Goal: Navigation & Orientation: Find specific page/section

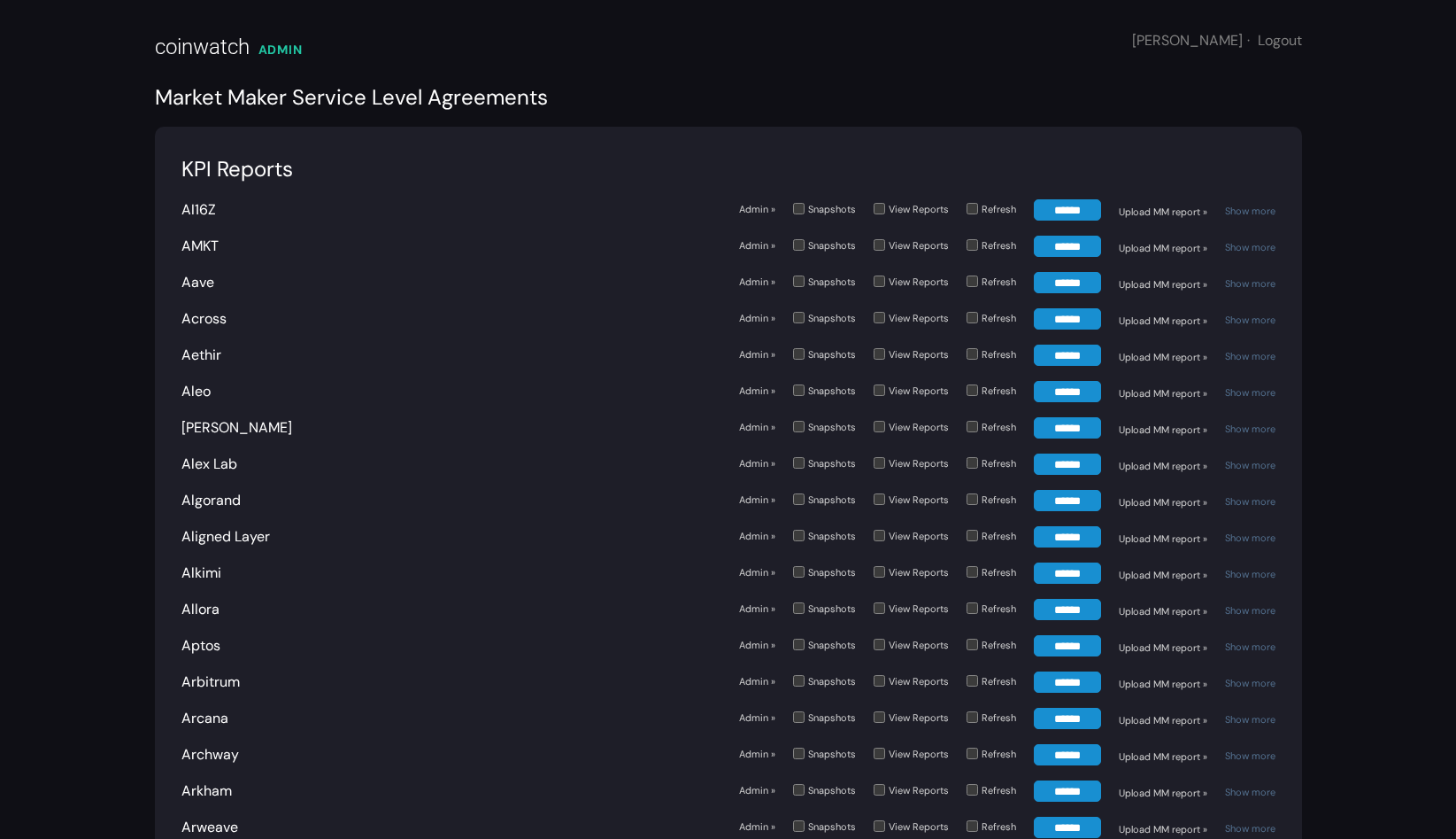
click at [1248, 577] on div "Show more" at bounding box center [1250, 575] width 50 height 16
click at [1253, 572] on link "Show more" at bounding box center [1250, 574] width 50 height 13
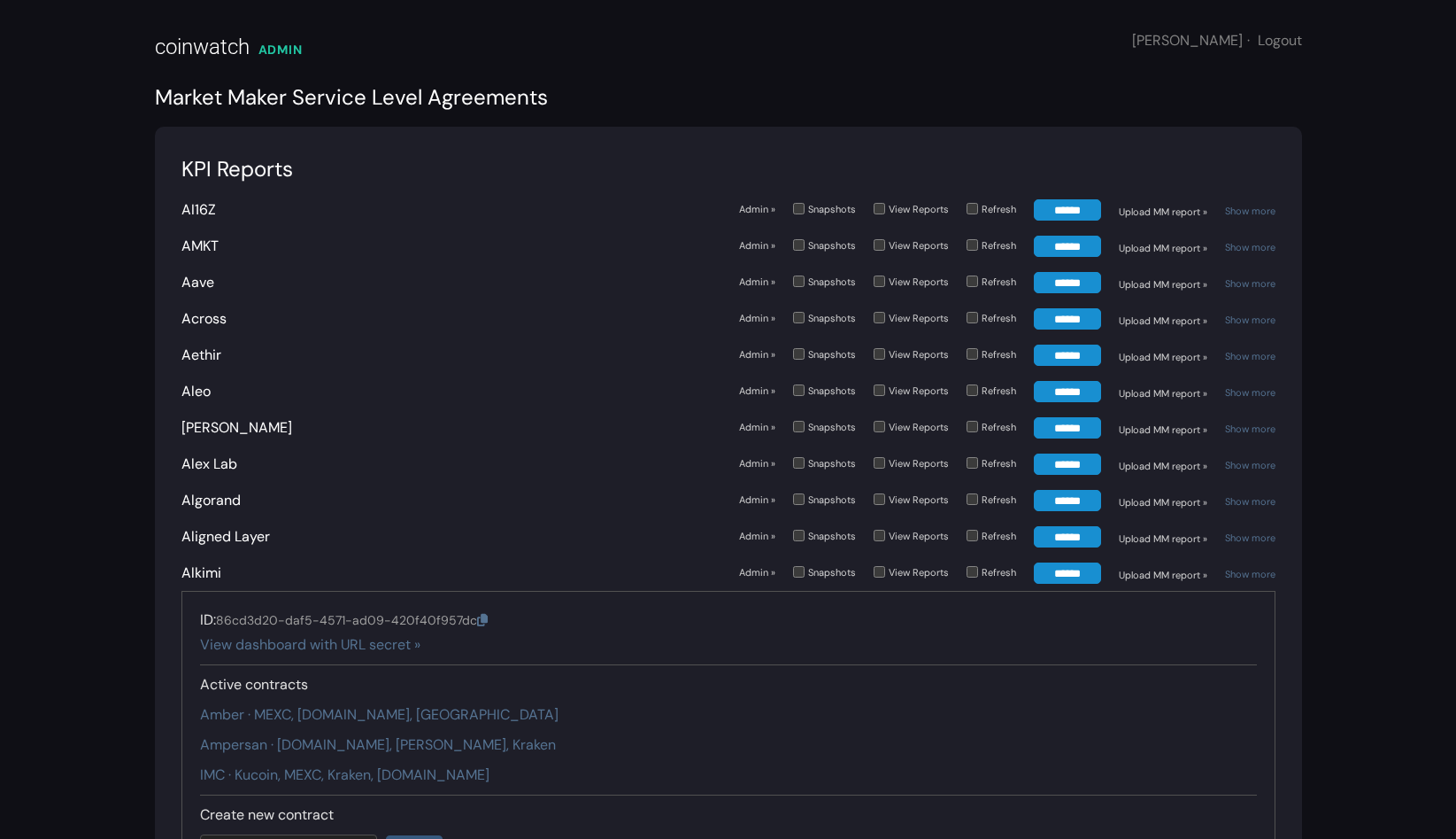
scroll to position [6, 0]
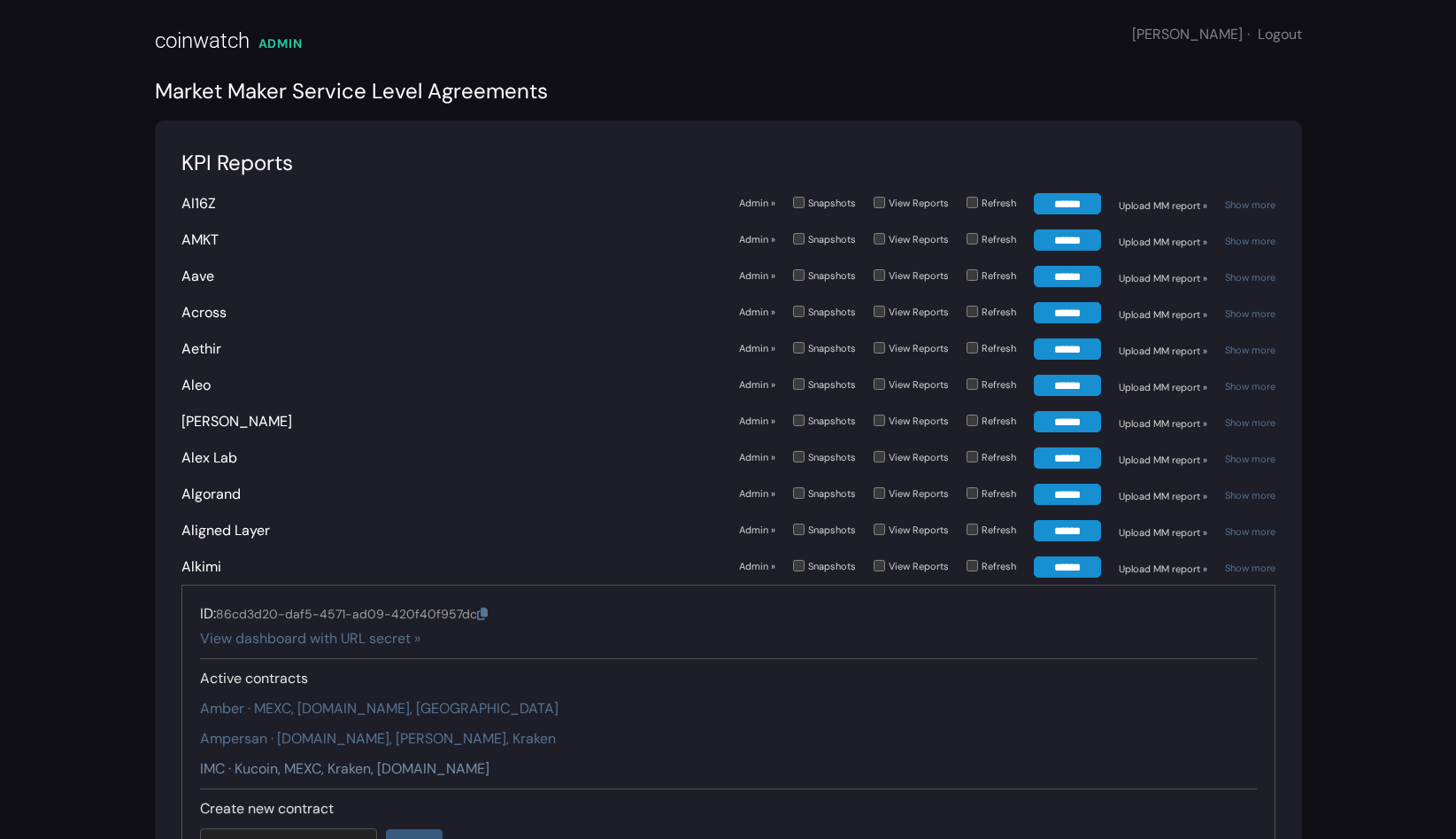
click at [346, 763] on link "IMC · Kucoin, MEXC, Kraken, Gate.io" at bounding box center [345, 768] width 289 height 18
click at [334, 729] on link "Ampersan · Gate.io, Kucoin, Kraken" at bounding box center [378, 738] width 356 height 18
click at [326, 706] on link "Amber · MEXC, Gate.io, Kucoin" at bounding box center [379, 708] width 358 height 18
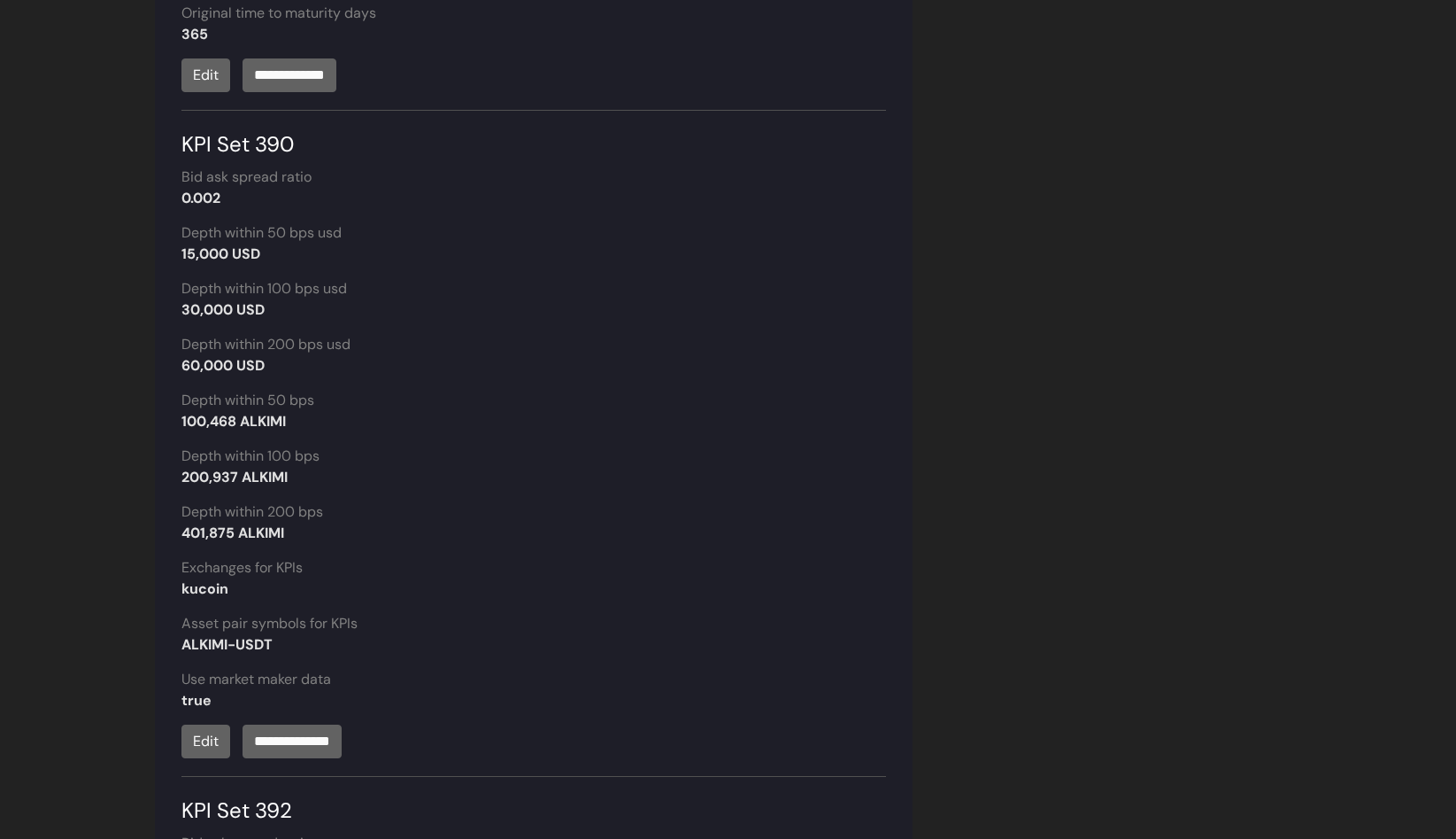
scroll to position [1240, 0]
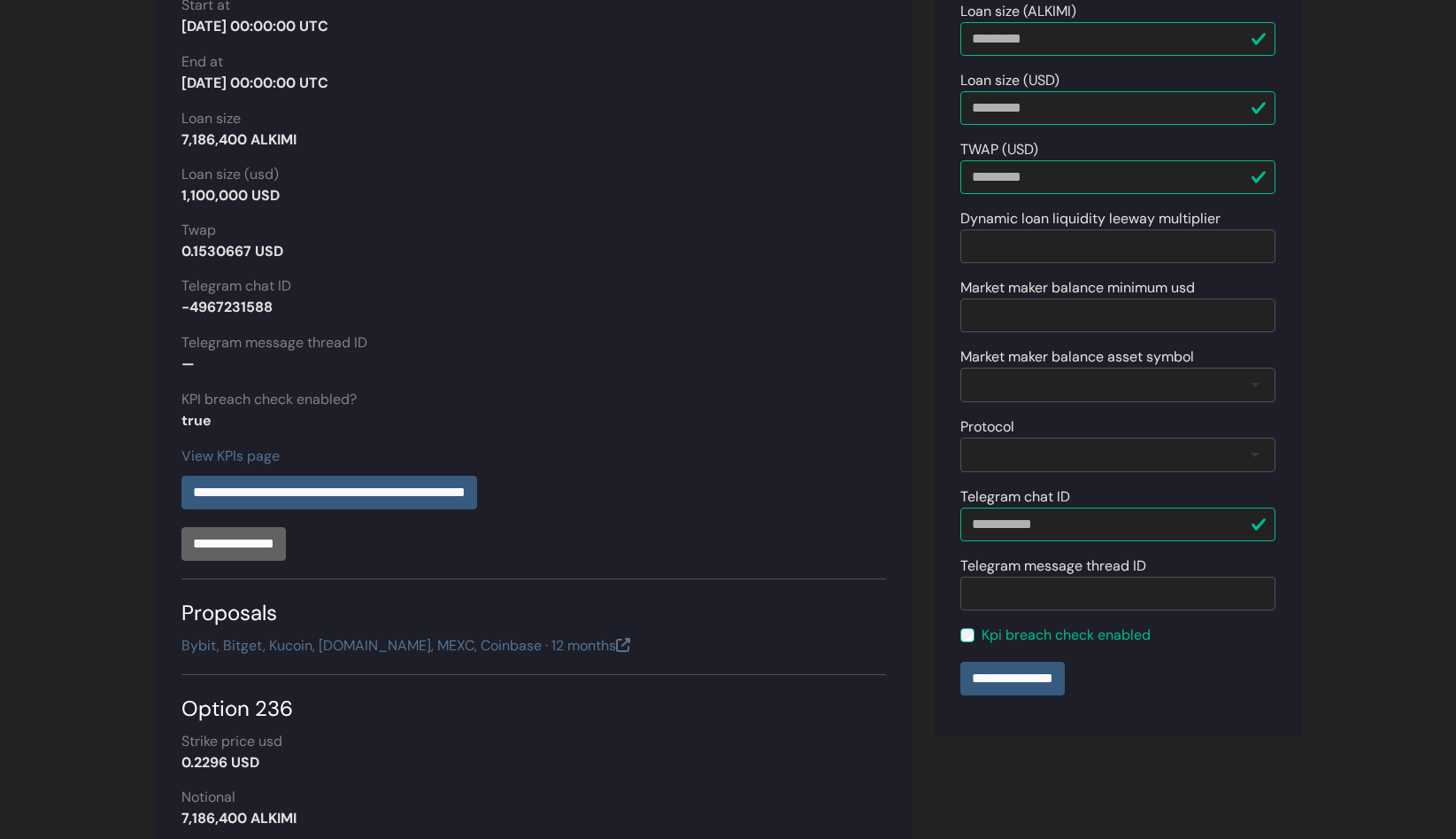
scroll to position [389, 0]
